Goal: Task Accomplishment & Management: Use online tool/utility

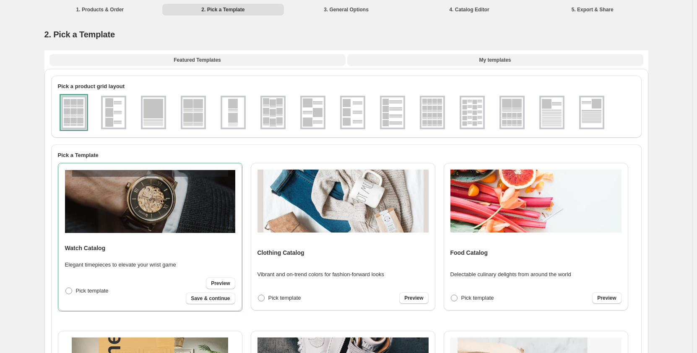
click at [503, 59] on span "My templates" at bounding box center [495, 60] width 32 height 7
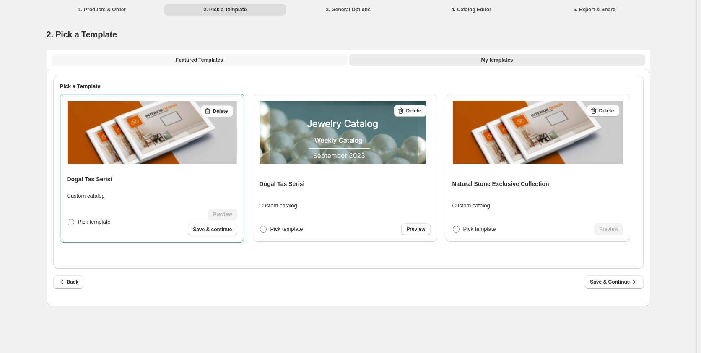
drag, startPoint x: 213, startPoint y: 61, endPoint x: 212, endPoint y: 68, distance: 6.7
click at [212, 62] on span "Featured Templates" at bounding box center [199, 60] width 47 height 7
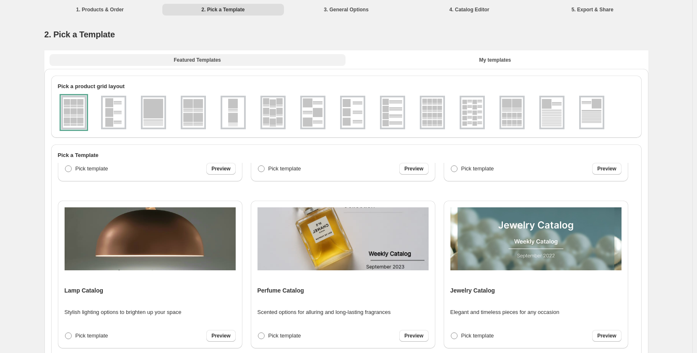
scroll to position [461, 0]
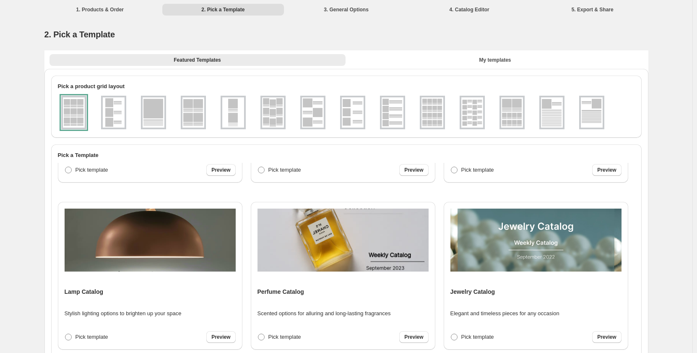
click at [355, 240] on img at bounding box center [343, 239] width 171 height 63
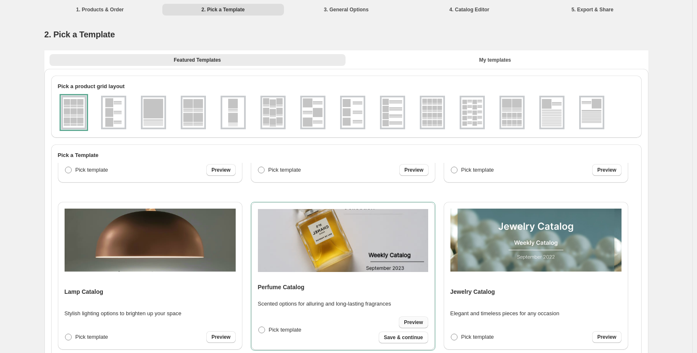
click at [410, 322] on span "Preview" at bounding box center [413, 322] width 19 height 7
click at [75, 112] on div at bounding box center [73, 113] width 25 height 34
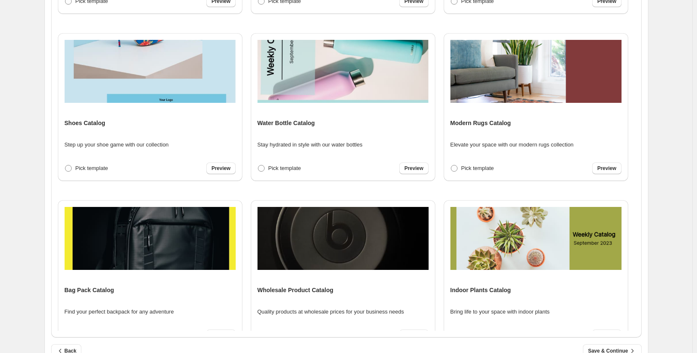
scroll to position [797, 0]
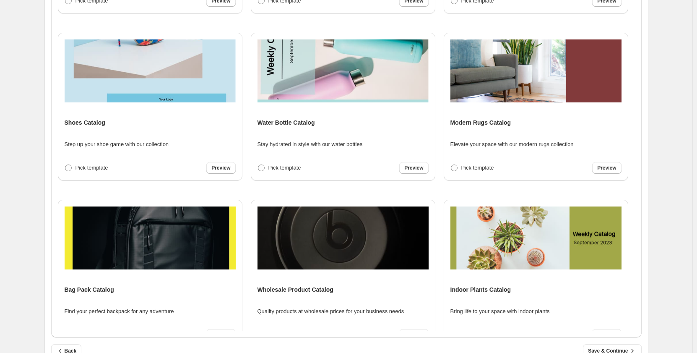
click at [537, 232] on img at bounding box center [536, 237] width 171 height 63
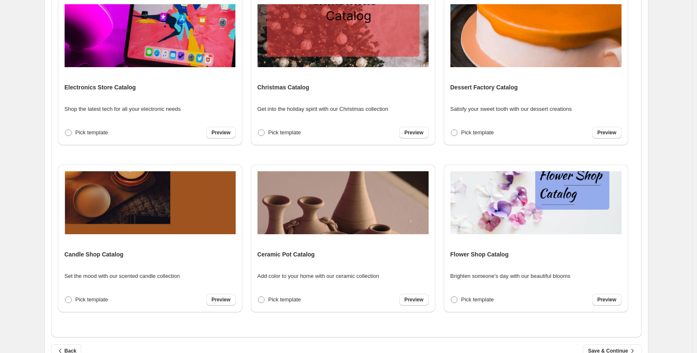
scroll to position [1166, 0]
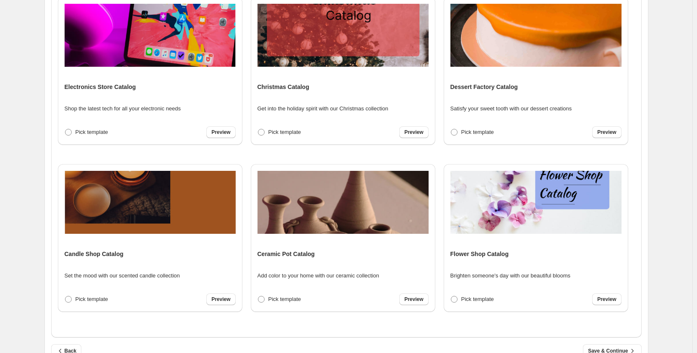
click at [523, 198] on img at bounding box center [536, 202] width 171 height 63
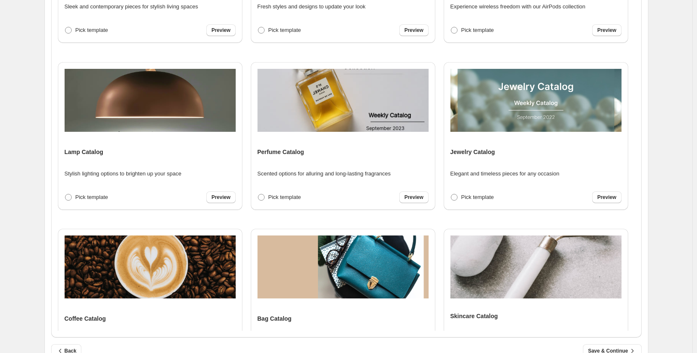
scroll to position [410, 0]
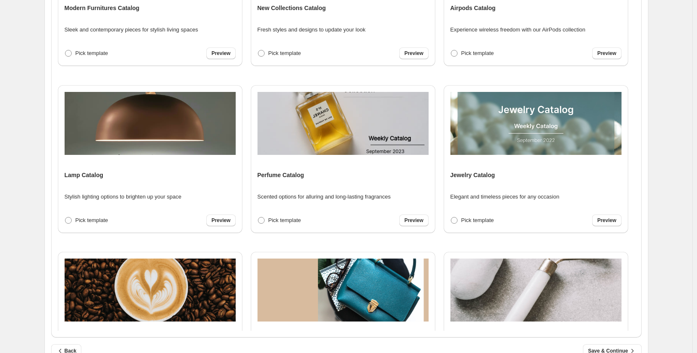
click at [154, 108] on img at bounding box center [150, 123] width 171 height 63
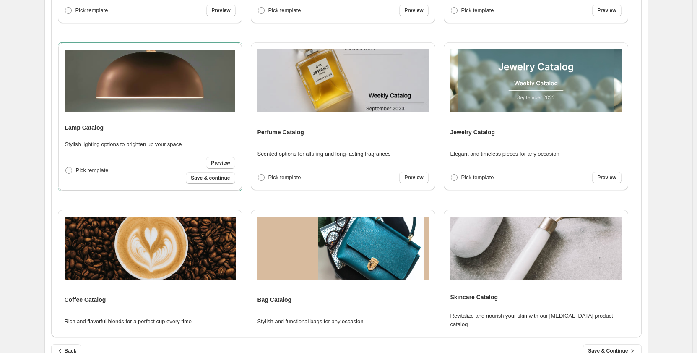
scroll to position [452, 0]
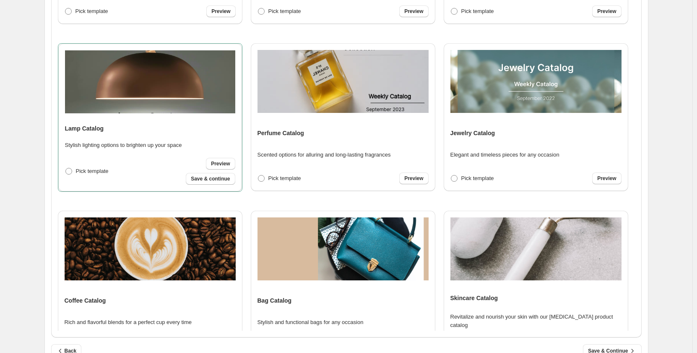
click at [530, 92] on img at bounding box center [536, 81] width 171 height 63
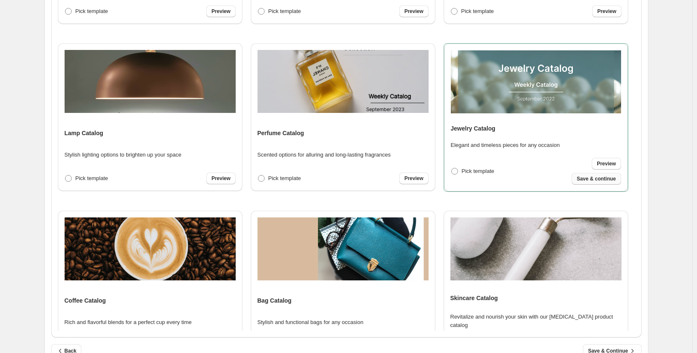
click at [600, 177] on span "Save & continue" at bounding box center [596, 178] width 39 height 7
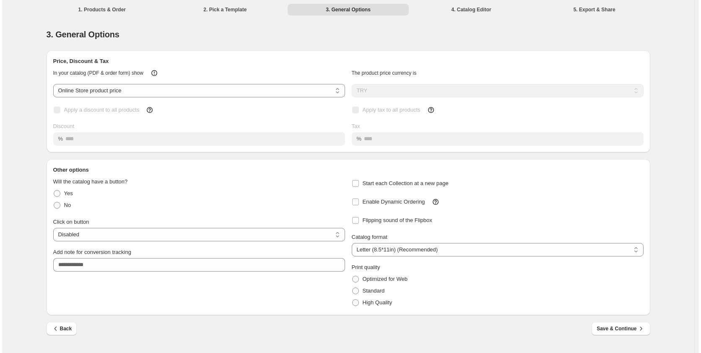
scroll to position [0, 0]
click at [612, 332] on span "Save & Continue" at bounding box center [621, 328] width 48 height 8
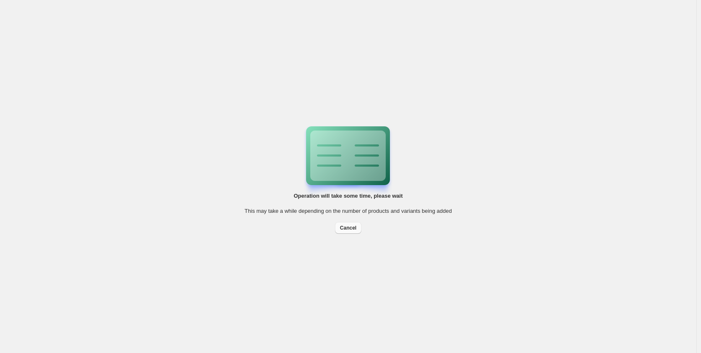
click at [350, 230] on span "Cancel" at bounding box center [348, 227] width 16 height 7
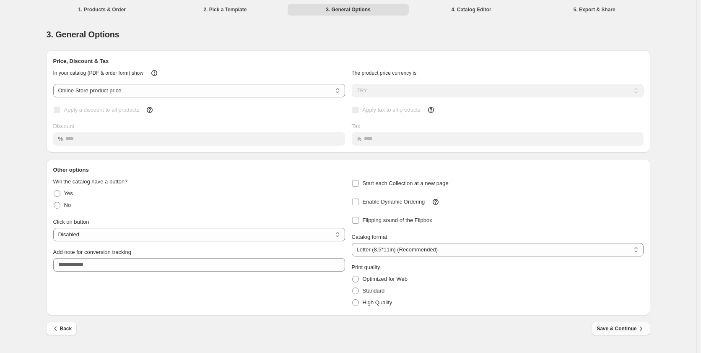
click at [625, 325] on span "Save & Continue" at bounding box center [621, 328] width 48 height 8
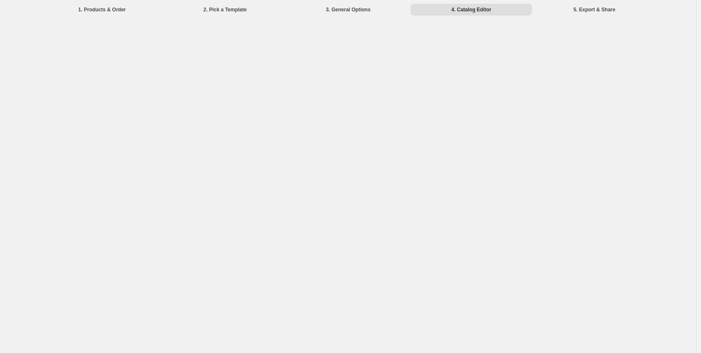
drag, startPoint x: 510, startPoint y: 73, endPoint x: 490, endPoint y: 110, distance: 42.2
click at [509, 75] on div "1. Products & Order 2. Pick a Template 3. General Options 4. Catalog Editor 5. …" at bounding box center [348, 176] width 697 height 353
click at [452, 10] on li "4. Catalog Editor" at bounding box center [472, 9] width 122 height 12
